Goal: Check status

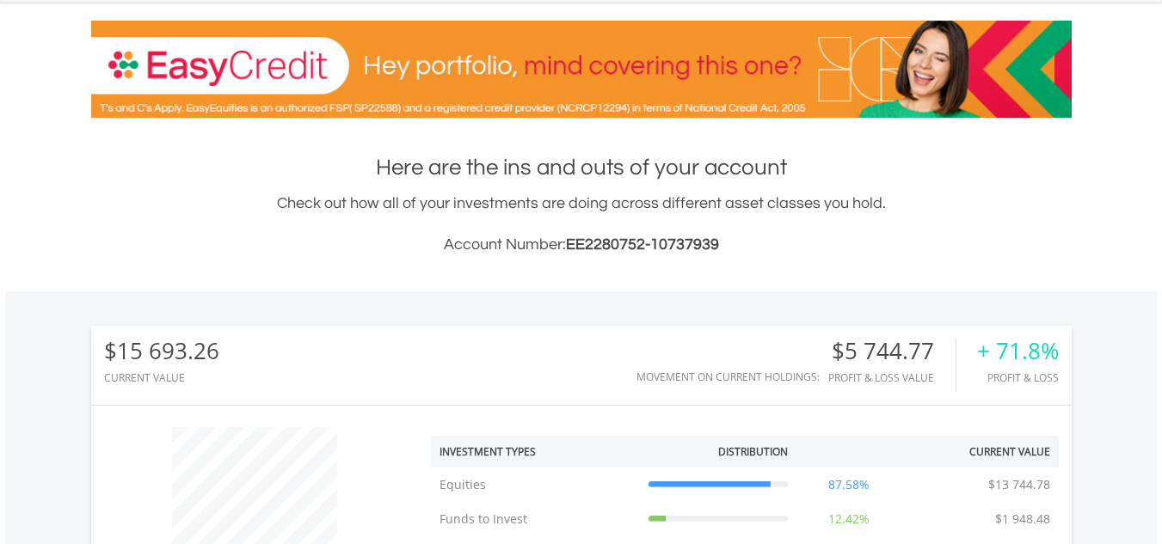
scroll to position [223, 0]
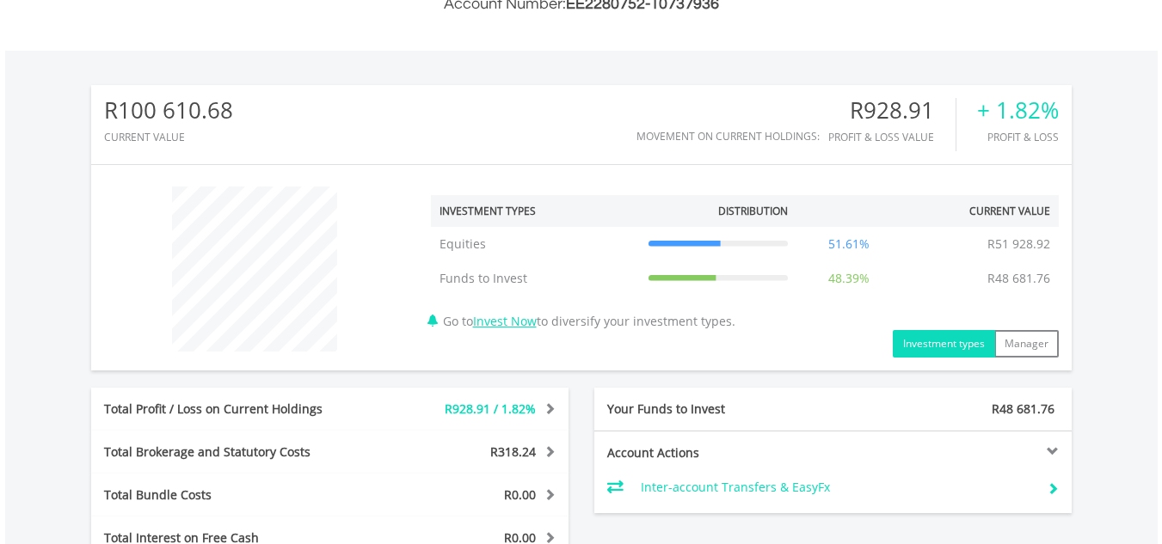
scroll to position [481, 0]
drag, startPoint x: 240, startPoint y: 111, endPoint x: 94, endPoint y: 113, distance: 146.2
click at [94, 113] on div "R100 610.68 CURRENT VALUE Movement on Current Holdings: R928.91 Profit & Loss V…" at bounding box center [581, 125] width 980 height 79
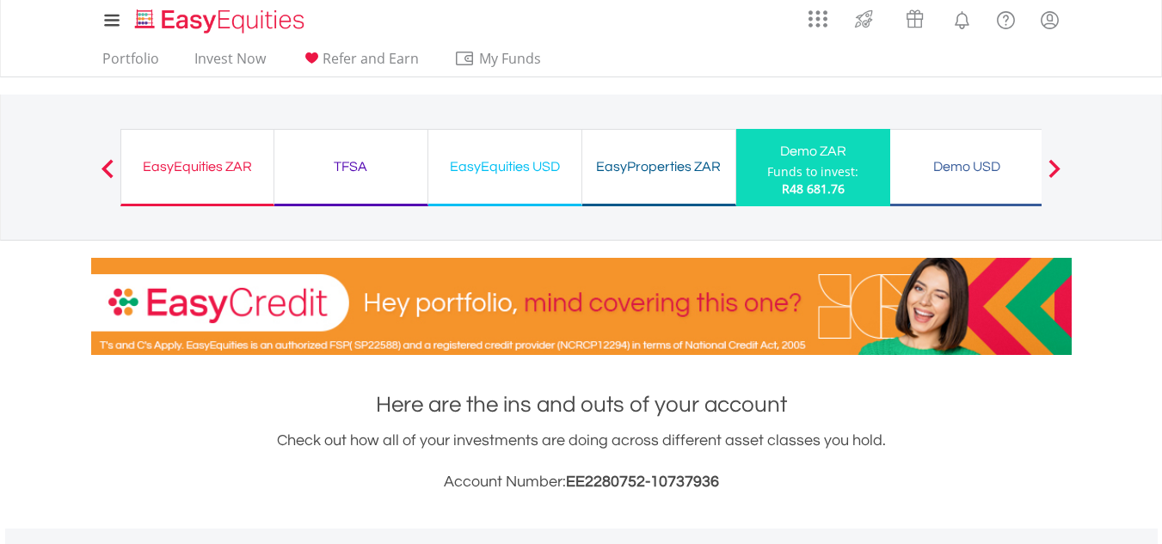
scroll to position [0, 0]
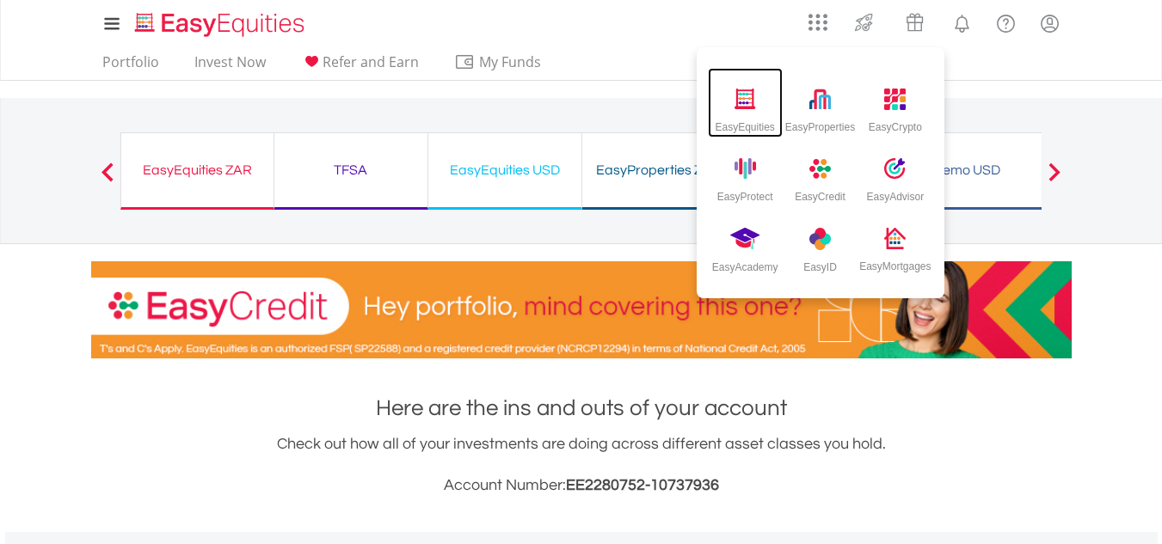
click at [752, 101] on img at bounding box center [744, 99] width 21 height 21
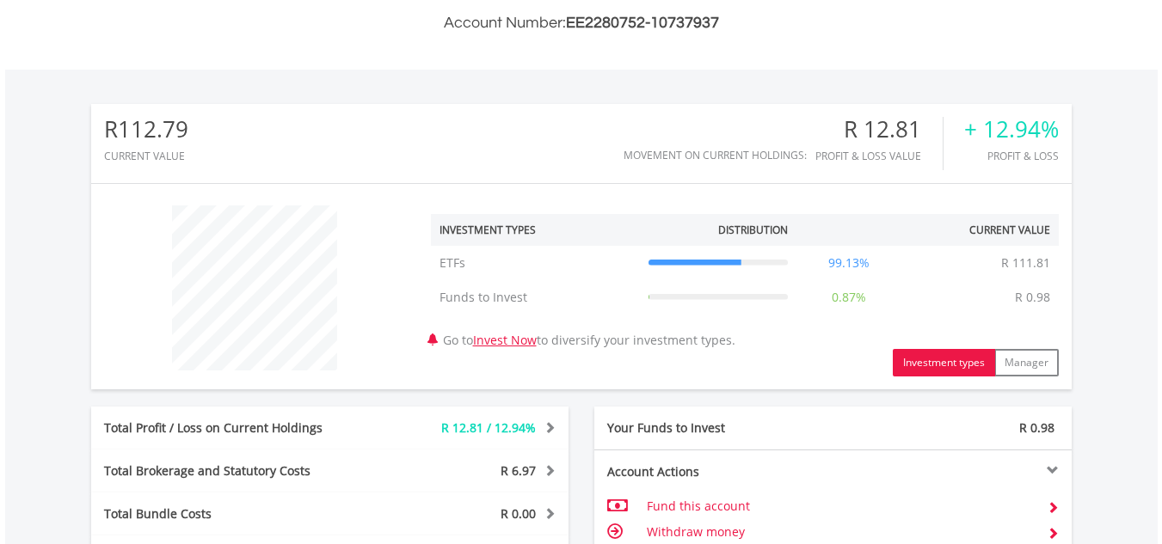
scroll to position [165, 327]
drag, startPoint x: 965, startPoint y: 127, endPoint x: 1057, endPoint y: 133, distance: 92.2
click at [1057, 133] on div "+ 12.94%" at bounding box center [1011, 129] width 95 height 25
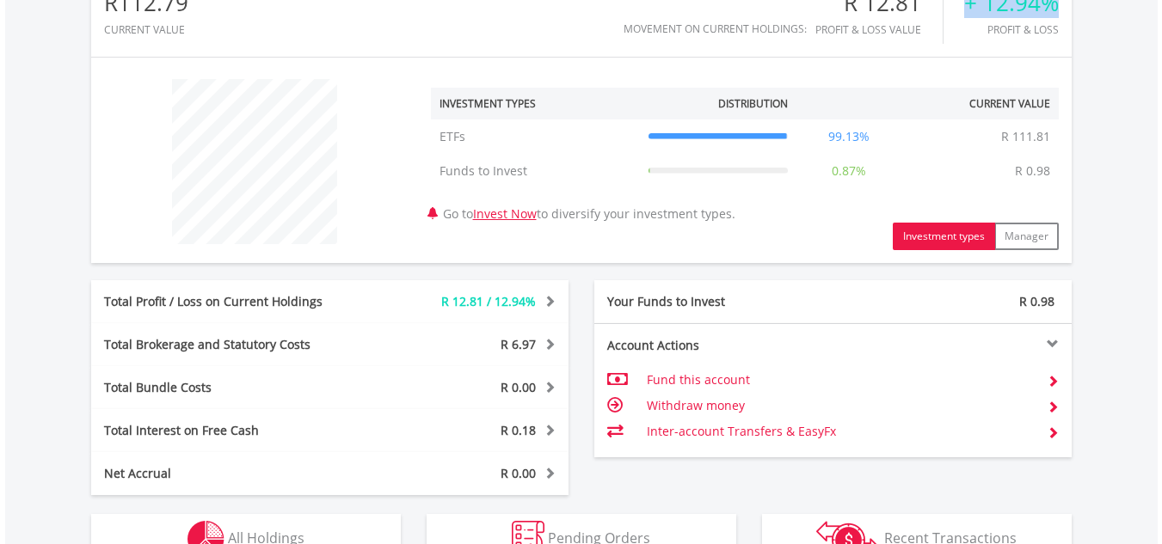
scroll to position [549, 0]
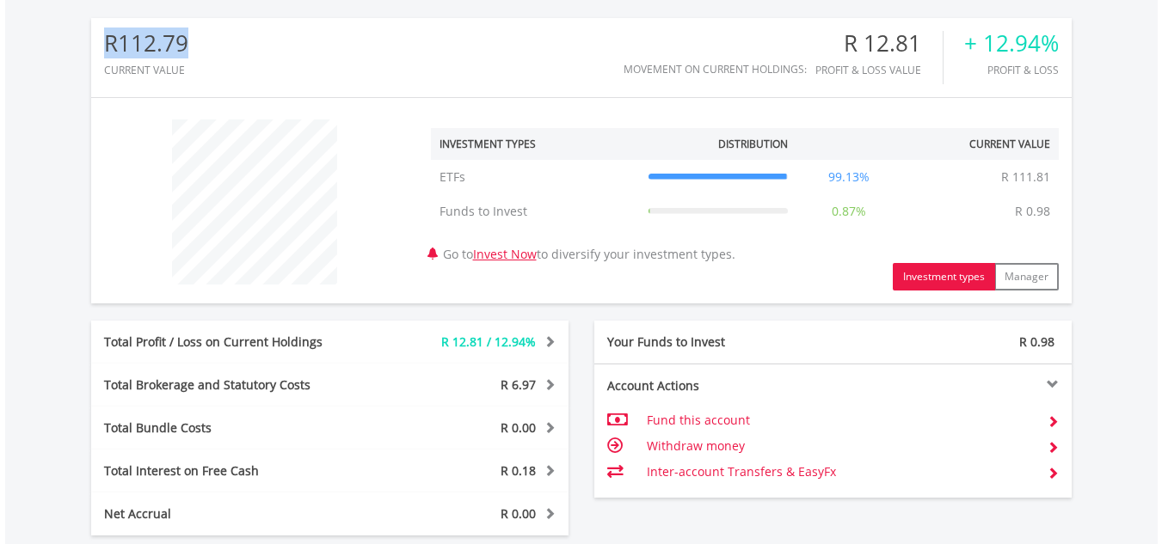
drag, startPoint x: 195, startPoint y: 43, endPoint x: 96, endPoint y: 45, distance: 98.9
click at [96, 45] on div "R112.79 CURRENT VALUE Movement on Current Holdings: R 12.81 Profit & Loss Value…" at bounding box center [581, 57] width 980 height 79
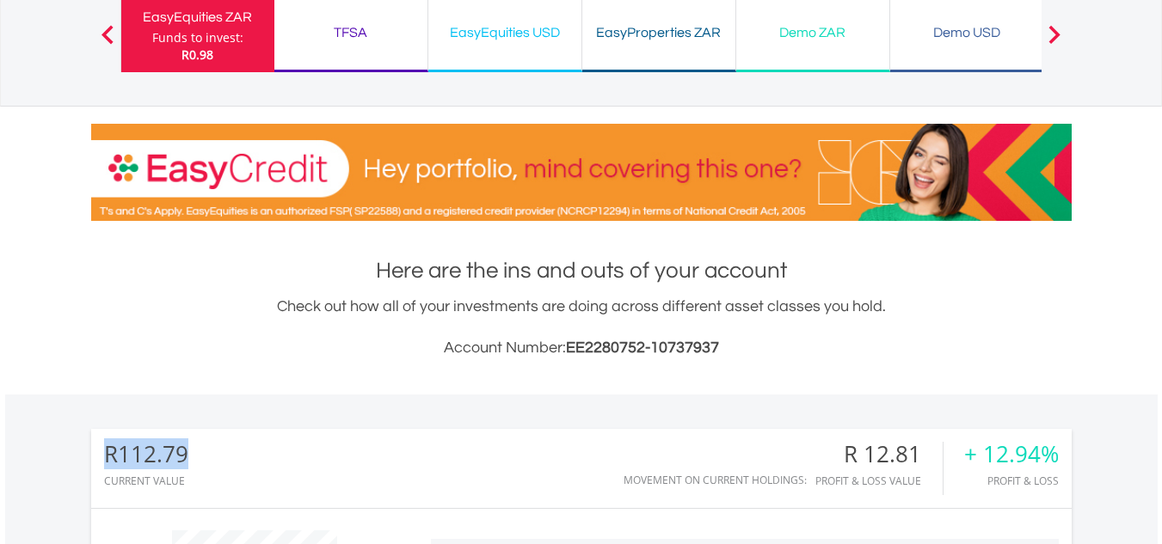
scroll to position [137, 0]
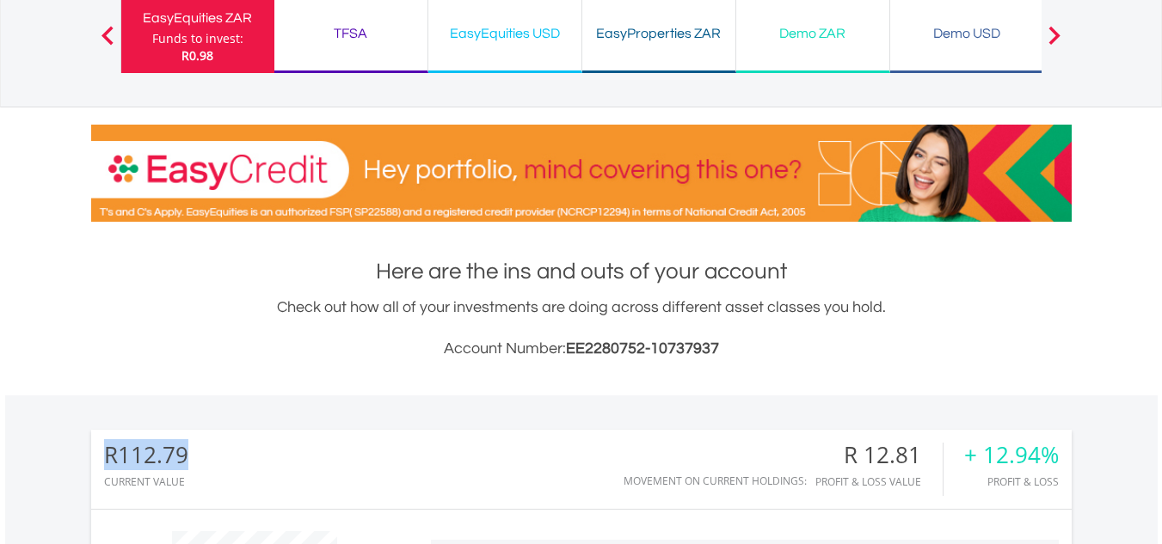
click at [656, 32] on div "EasyProperties ZAR" at bounding box center [659, 33] width 132 height 24
